Goal: Task Accomplishment & Management: Manage account settings

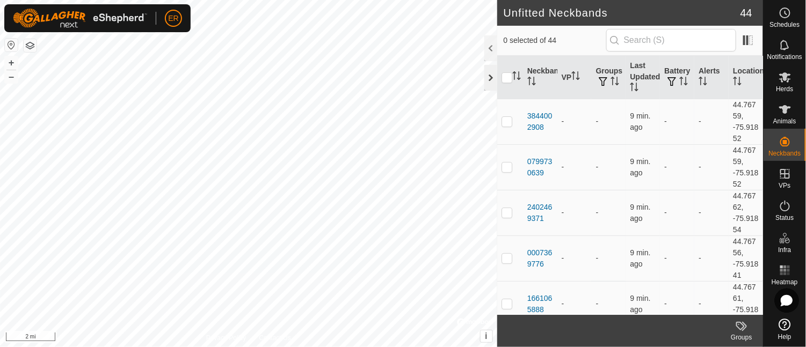
click at [493, 76] on div at bounding box center [490, 78] width 13 height 26
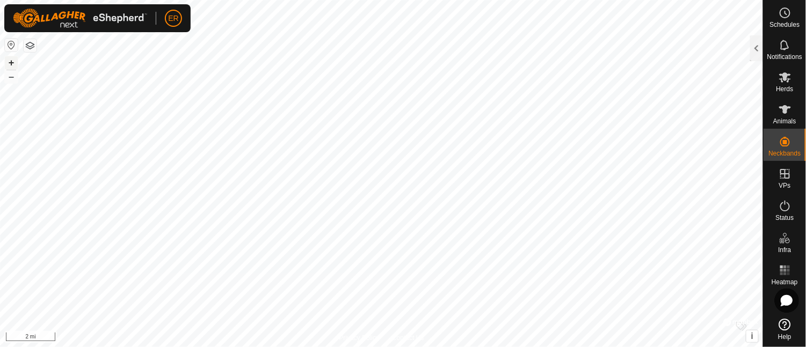
click at [11, 62] on button "+" at bounding box center [11, 62] width 13 height 13
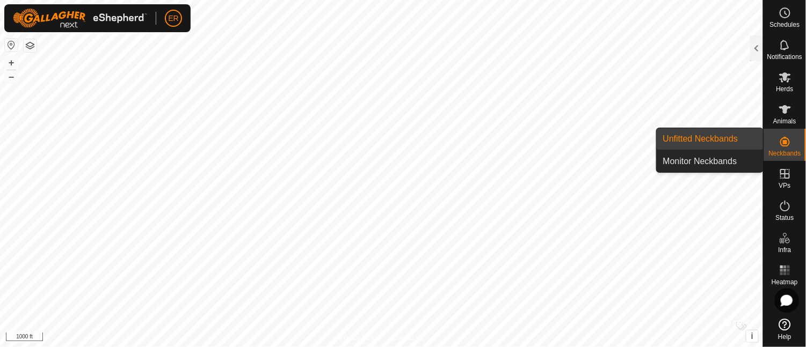
click at [722, 143] on link "Unfitted Neckbands" at bounding box center [710, 138] width 106 height 21
click at [719, 135] on link "Unfitted Neckbands" at bounding box center [710, 138] width 106 height 21
click at [692, 142] on link "Unfitted Neckbands" at bounding box center [710, 138] width 106 height 21
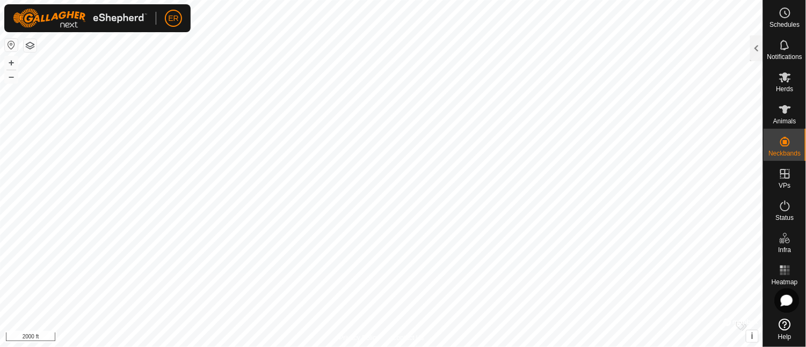
click at [18, 77] on div "+ –" at bounding box center [11, 70] width 14 height 28
click at [11, 77] on button "–" at bounding box center [11, 76] width 13 height 13
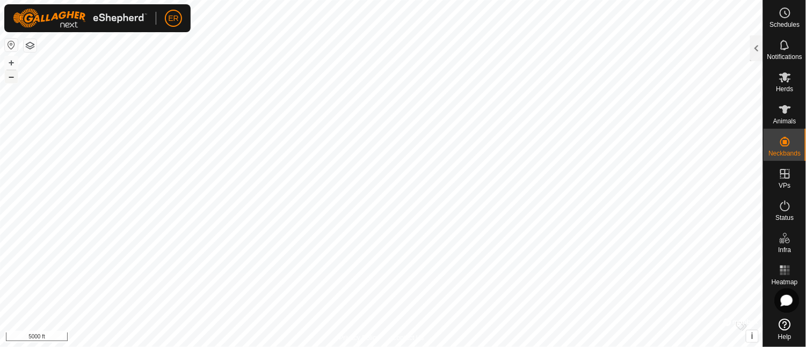
click at [11, 77] on button "–" at bounding box center [11, 76] width 13 height 13
click at [11, 59] on button "+" at bounding box center [11, 62] width 13 height 13
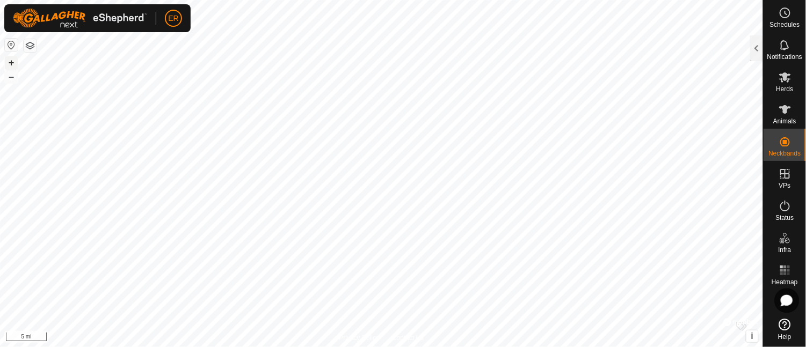
click at [11, 59] on button "+" at bounding box center [11, 62] width 13 height 13
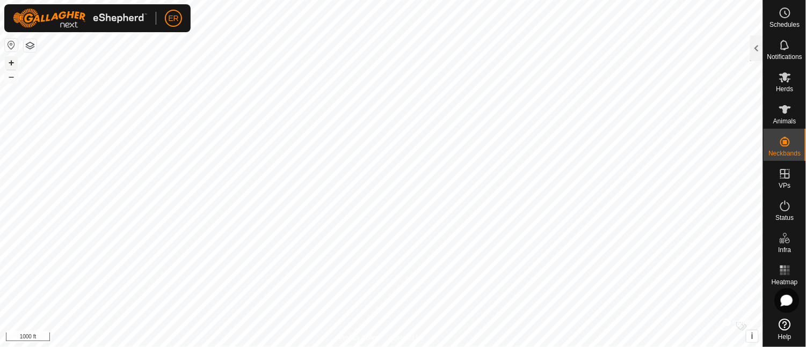
click at [11, 59] on button "+" at bounding box center [11, 62] width 13 height 13
click at [786, 78] on icon at bounding box center [785, 77] width 12 height 10
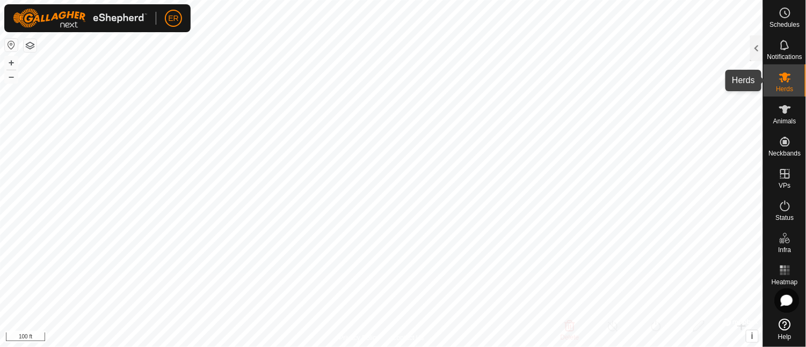
click at [786, 78] on icon at bounding box center [785, 77] width 12 height 10
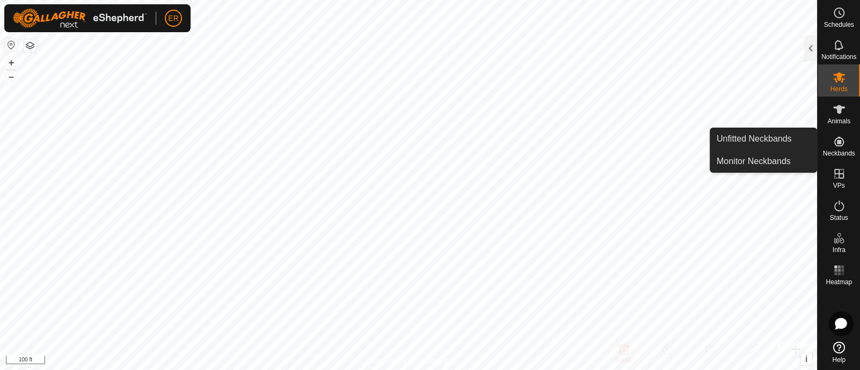
click at [805, 142] on icon at bounding box center [839, 142] width 10 height 10
click at [786, 140] on link "Unfitted Neckbands" at bounding box center [763, 138] width 106 height 21
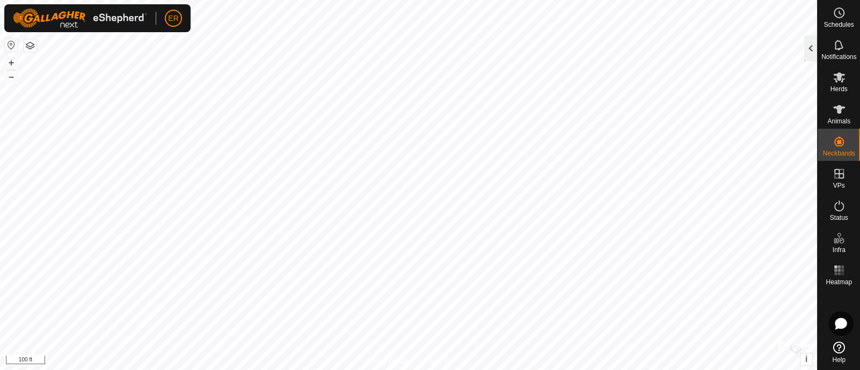
click at [805, 44] on div at bounding box center [810, 48] width 13 height 26
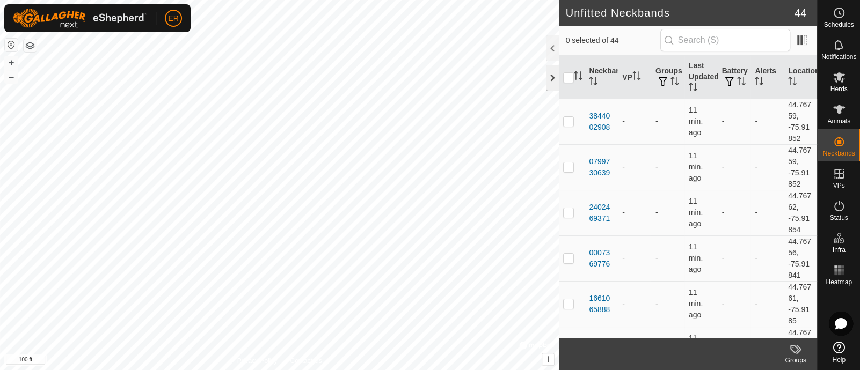
click at [550, 78] on div at bounding box center [552, 78] width 13 height 26
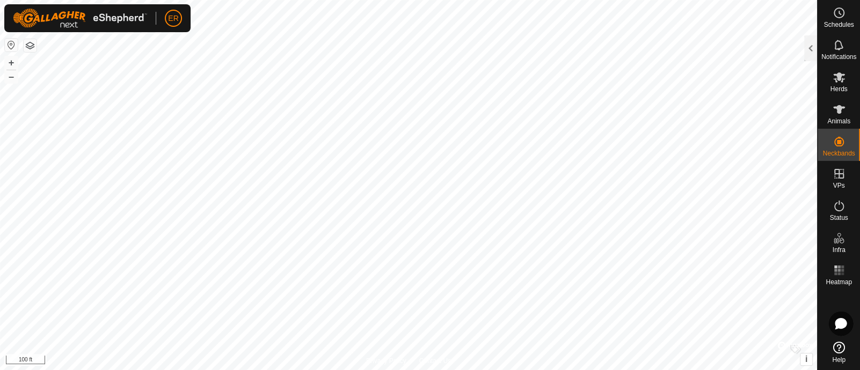
click at [30, 47] on button "button" at bounding box center [30, 45] width 13 height 13
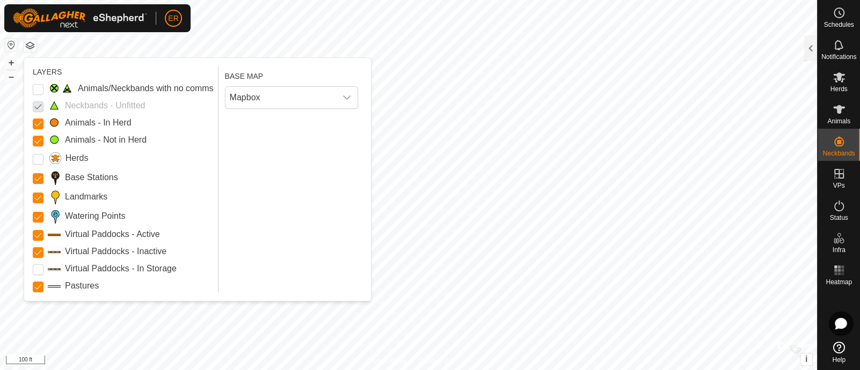
click at [9, 42] on button "button" at bounding box center [11, 45] width 13 height 13
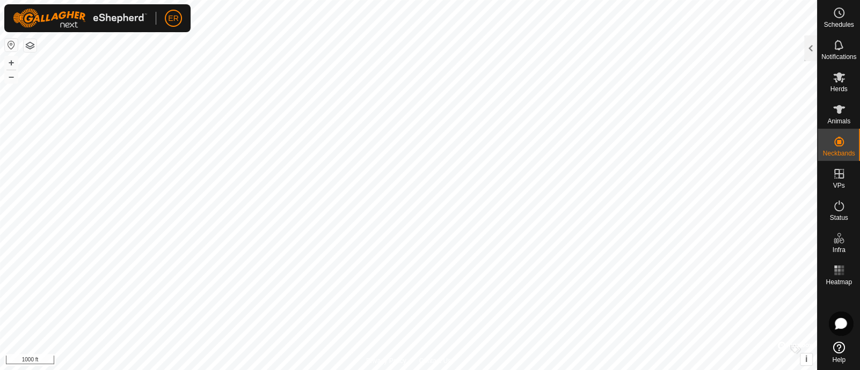
click at [9, 42] on button "button" at bounding box center [11, 45] width 13 height 13
click at [11, 62] on button "+" at bounding box center [11, 62] width 13 height 13
click at [15, 60] on button "+" at bounding box center [11, 62] width 13 height 13
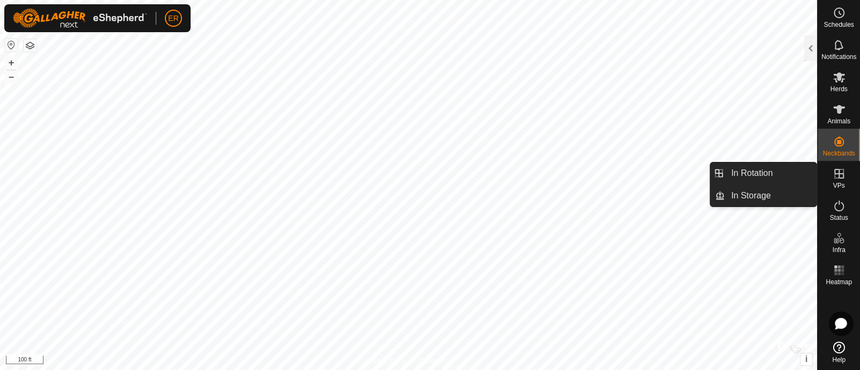
click at [805, 174] on icon at bounding box center [839, 174] width 13 height 13
click at [773, 173] on link "In Rotation" at bounding box center [771, 173] width 92 height 21
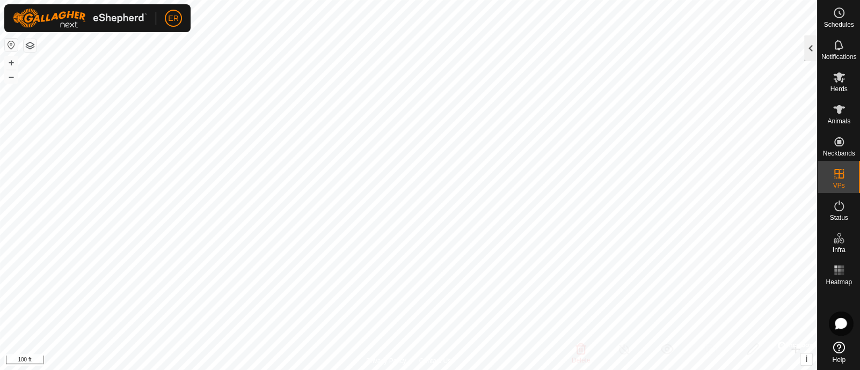
click at [805, 47] on div at bounding box center [810, 48] width 13 height 26
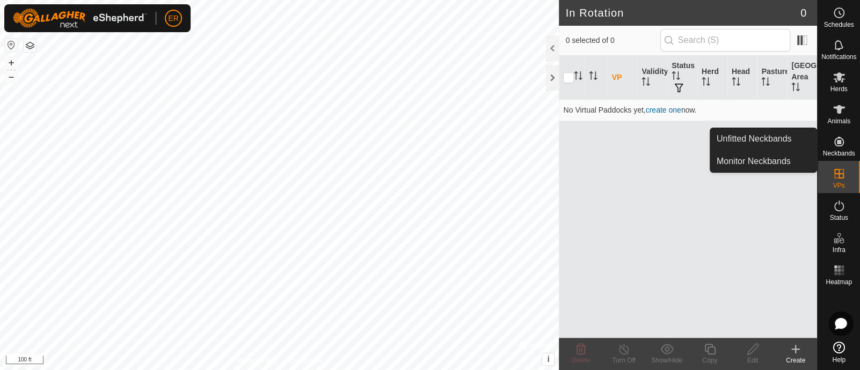
click at [796, 347] on icon at bounding box center [796, 350] width 0 height 8
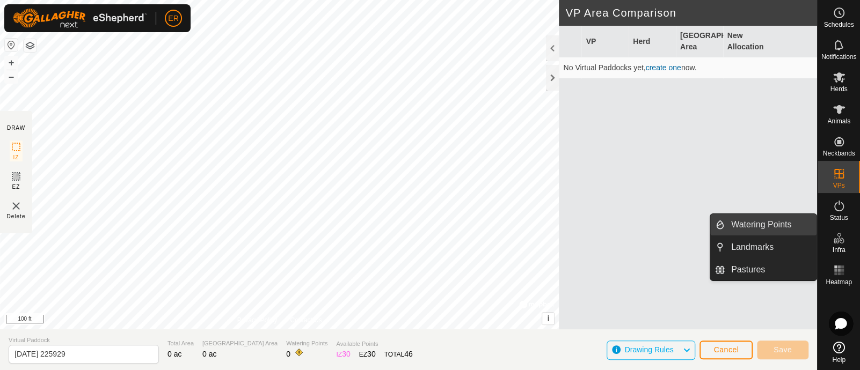
click at [779, 223] on link "Watering Points" at bounding box center [771, 224] width 92 height 21
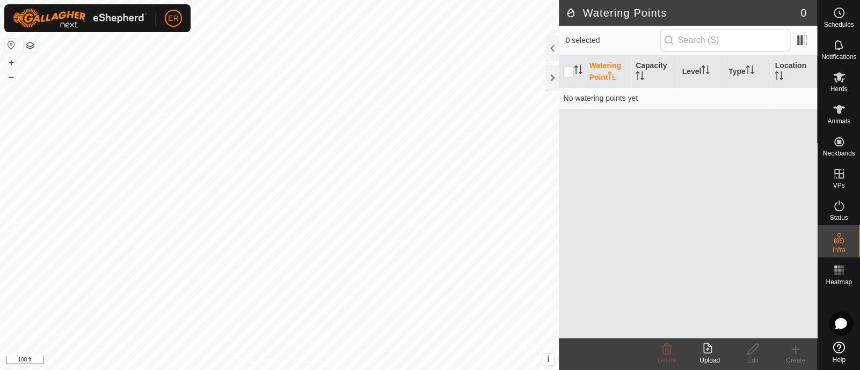
click at [599, 70] on th "Watering Point" at bounding box center [608, 72] width 47 height 32
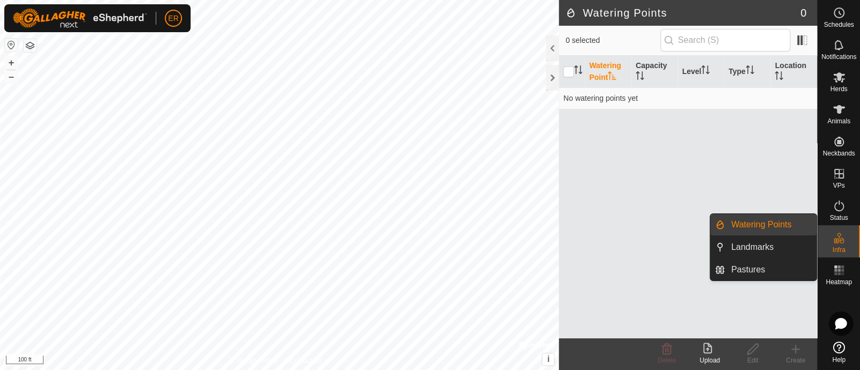
click at [805, 241] on icon at bounding box center [839, 238] width 13 height 13
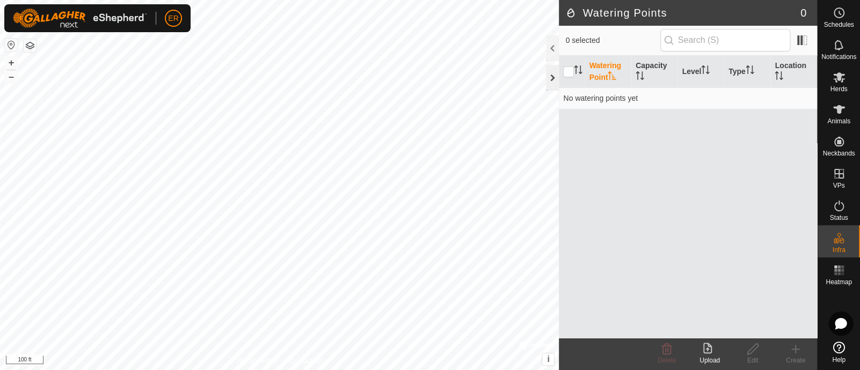
click at [552, 78] on div at bounding box center [552, 78] width 13 height 26
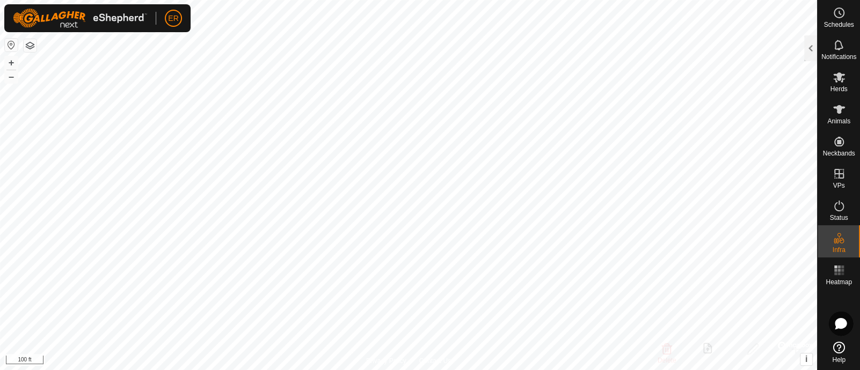
click at [31, 45] on button "button" at bounding box center [30, 45] width 13 height 13
click at [805, 323] on icon at bounding box center [841, 323] width 12 height 11
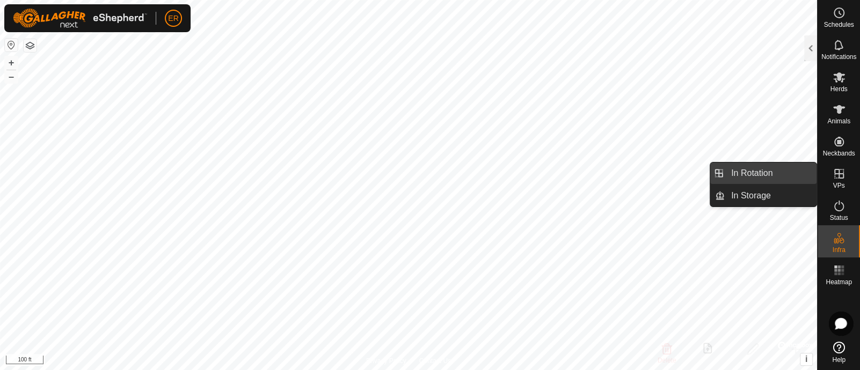
click at [773, 173] on link "In Rotation" at bounding box center [771, 173] width 92 height 21
click at [805, 47] on div at bounding box center [810, 48] width 13 height 26
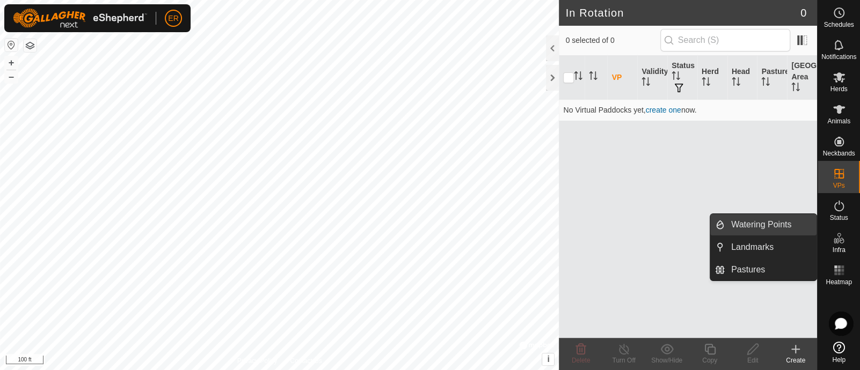
click at [769, 228] on link "Watering Points" at bounding box center [771, 224] width 92 height 21
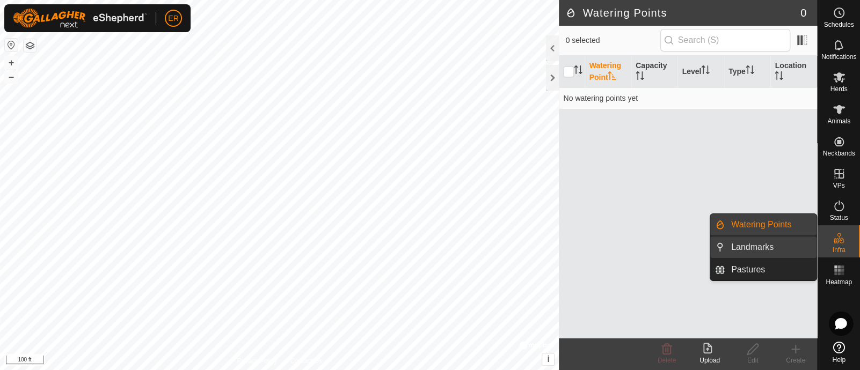
click at [761, 249] on link "Landmarks" at bounding box center [771, 247] width 92 height 21
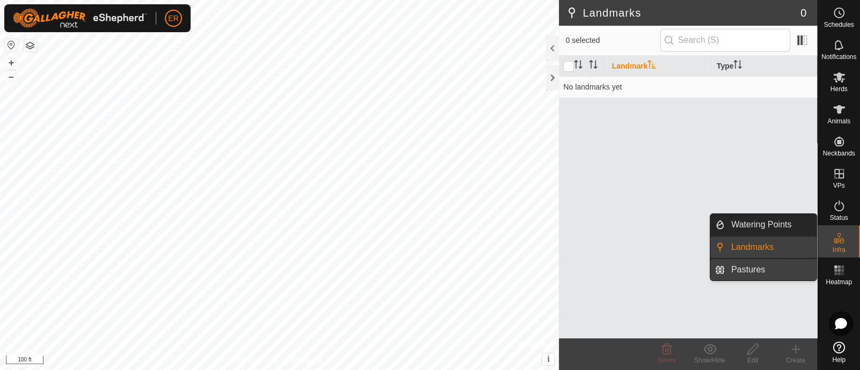
click at [753, 268] on link "Pastures" at bounding box center [771, 269] width 92 height 21
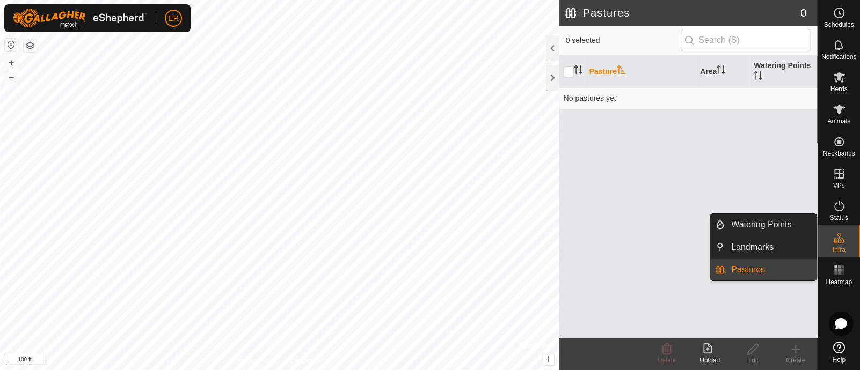
click at [805, 237] on icon at bounding box center [839, 238] width 13 height 13
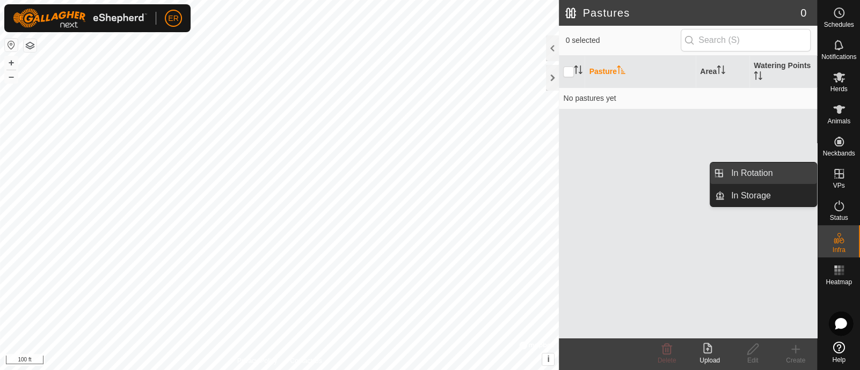
click at [791, 174] on link "In Rotation" at bounding box center [771, 173] width 92 height 21
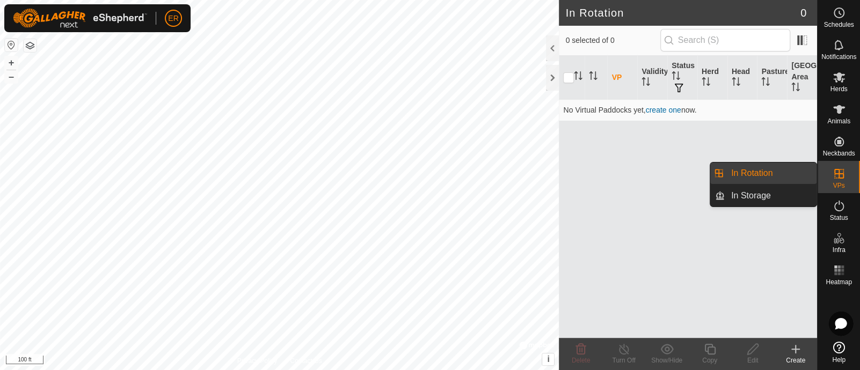
click at [762, 172] on link "In Rotation" at bounding box center [771, 173] width 92 height 21
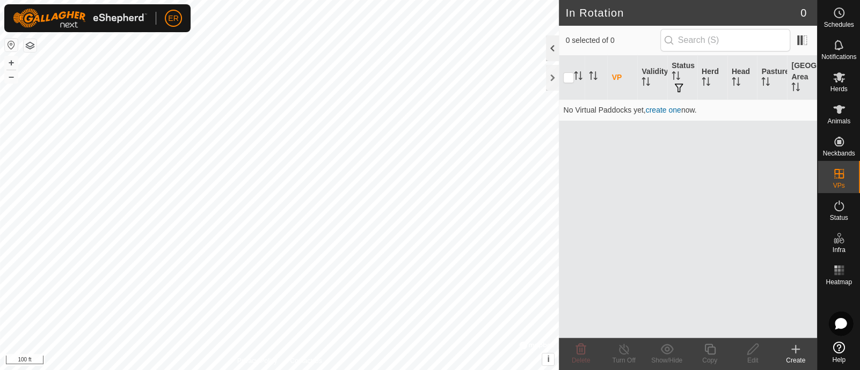
click at [552, 50] on div at bounding box center [552, 48] width 13 height 26
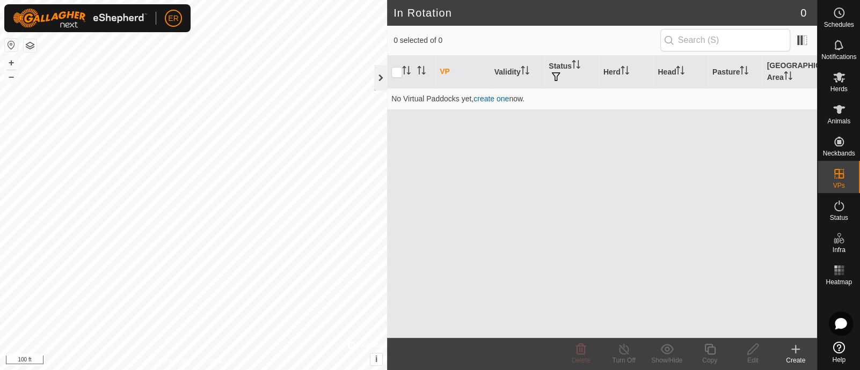
click at [381, 75] on div at bounding box center [380, 78] width 13 height 26
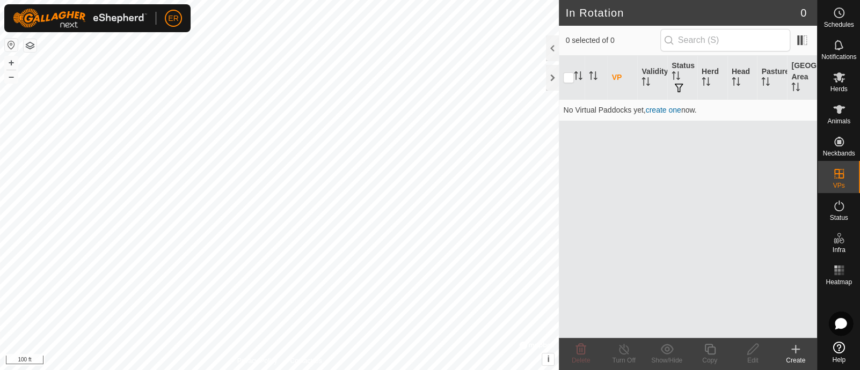
click at [795, 347] on icon at bounding box center [796, 350] width 8 height 0
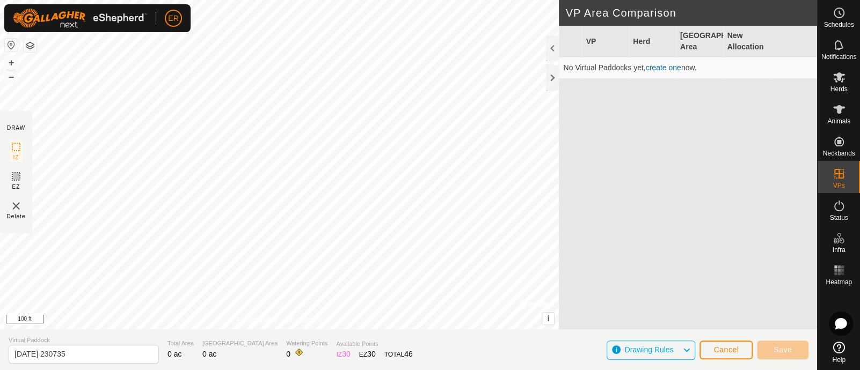
click at [678, 347] on span "Drawing Rules" at bounding box center [652, 351] width 57 height 14
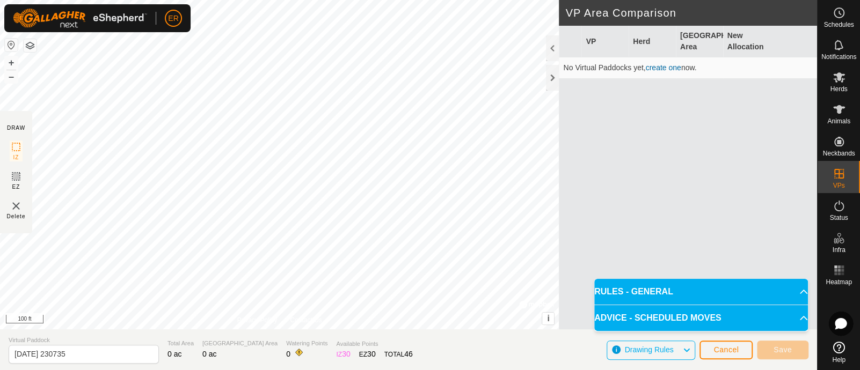
click at [685, 347] on icon at bounding box center [686, 351] width 9 height 14
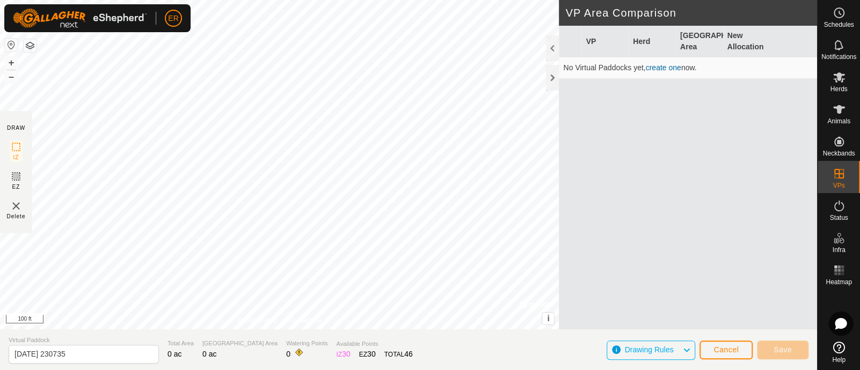
click at [670, 64] on link "create one" at bounding box center [662, 67] width 35 height 9
click at [658, 68] on link "create one" at bounding box center [662, 67] width 35 height 9
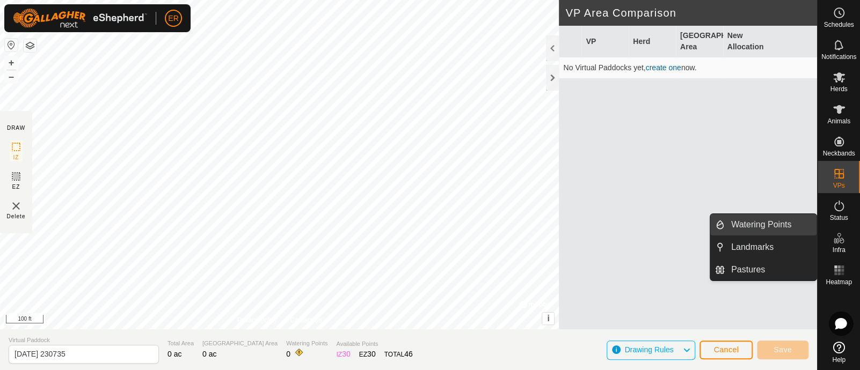
click at [776, 225] on link "Watering Points" at bounding box center [771, 224] width 92 height 21
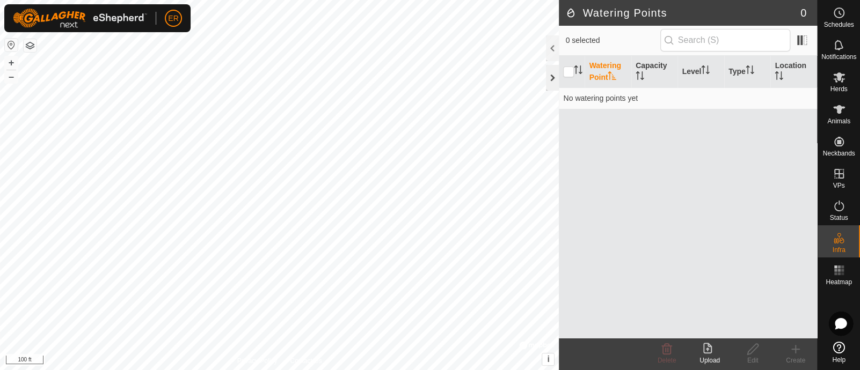
click at [554, 77] on div at bounding box center [552, 78] width 13 height 26
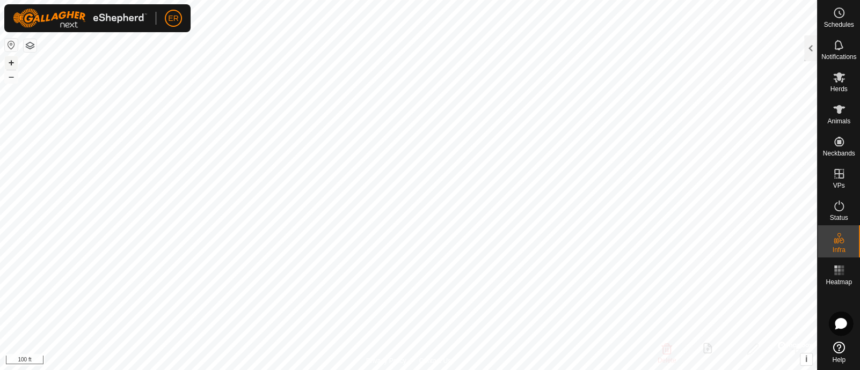
click at [8, 59] on button "+" at bounding box center [11, 62] width 13 height 13
click at [13, 78] on button "–" at bounding box center [11, 76] width 13 height 13
click at [9, 58] on button "+" at bounding box center [11, 62] width 13 height 13
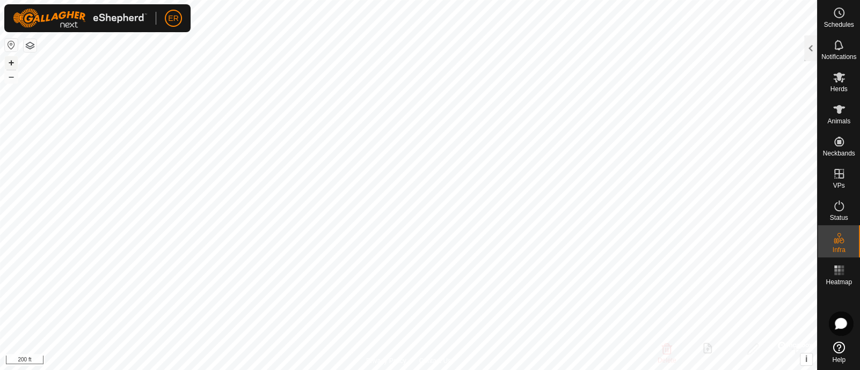
click at [9, 58] on button "+" at bounding box center [11, 62] width 13 height 13
click at [212, 82] on link "Logout" at bounding box center [223, 82] width 106 height 17
